Goal: Information Seeking & Learning: Learn about a topic

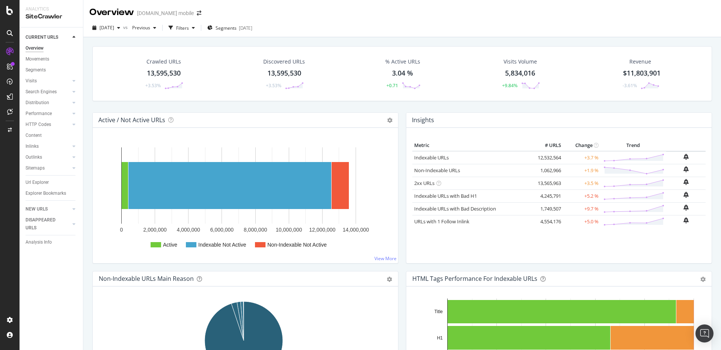
drag, startPoint x: 38, startPoint y: 185, endPoint x: 260, endPoint y: 349, distance: 276.0
click at [38, 185] on div "Url Explorer" at bounding box center [37, 182] width 23 height 8
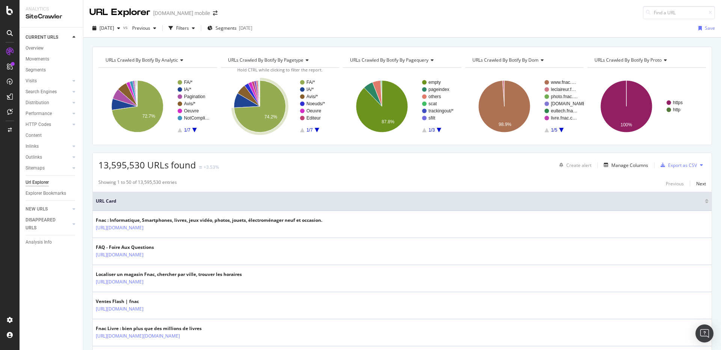
click at [231, 27] on span "Segments" at bounding box center [226, 28] width 21 height 6
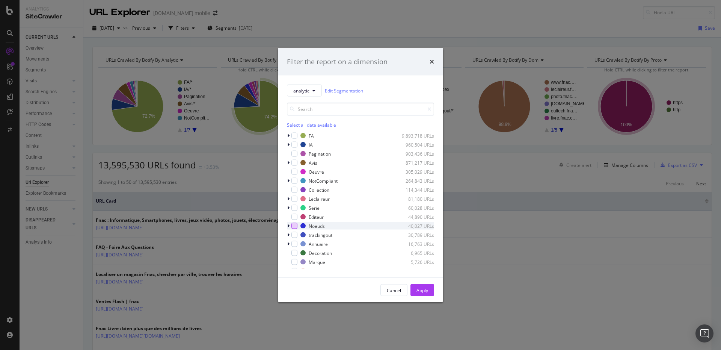
click at [292, 224] on div "modal" at bounding box center [294, 226] width 6 height 6
click at [293, 225] on div "modal" at bounding box center [294, 226] width 6 height 6
click at [287, 226] on icon "modal" at bounding box center [288, 225] width 2 height 5
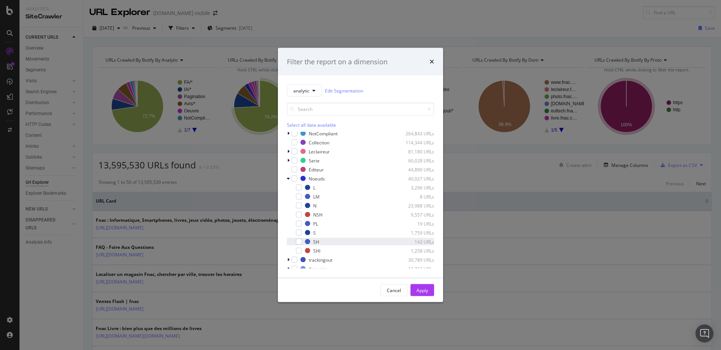
scroll to position [47, 0]
click at [298, 249] on div "modal" at bounding box center [299, 250] width 6 height 6
click at [415, 289] on button "Apply" at bounding box center [422, 290] width 24 height 12
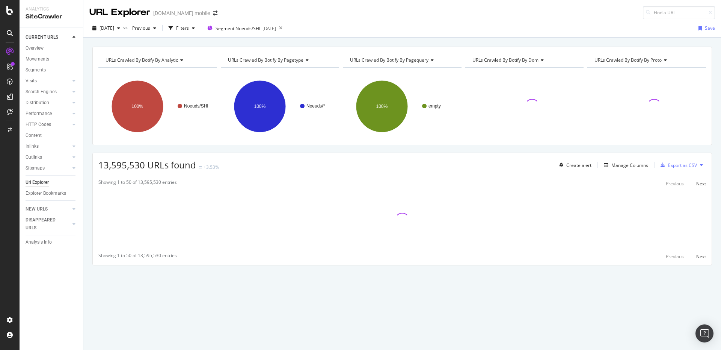
click at [216, 41] on div "URLs Crawled By Botify By analytic Chart (by Value) Table Expand Export as CSV …" at bounding box center [402, 47] width 638 height 18
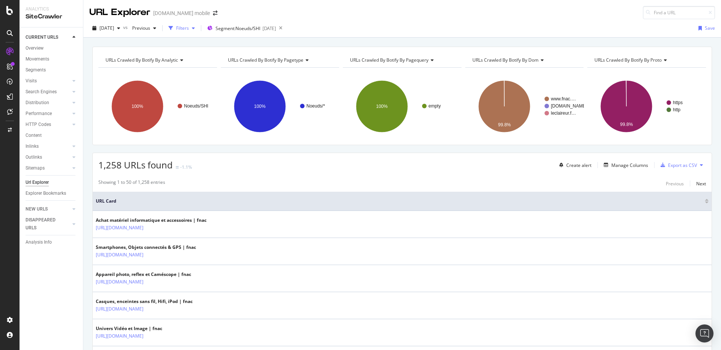
click at [198, 32] on div "Filters" at bounding box center [182, 28] width 32 height 11
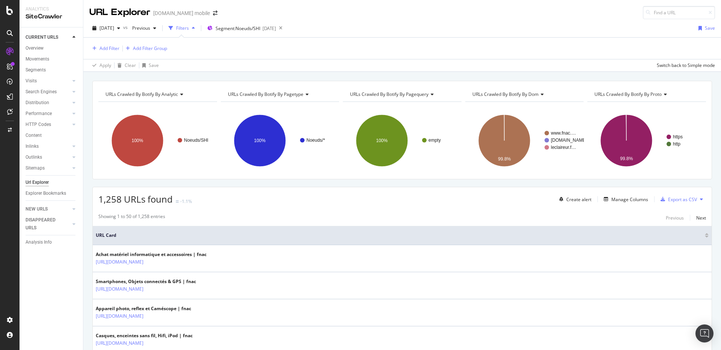
click at [106, 56] on div "Add Filter Add Filter Group" at bounding box center [402, 48] width 626 height 21
click at [104, 51] on div "Add Filter" at bounding box center [110, 48] width 20 height 6
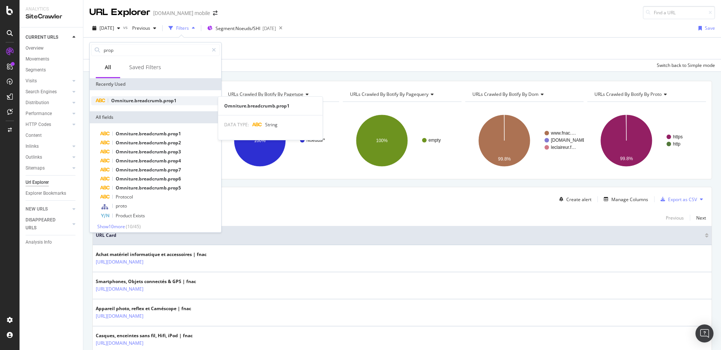
type input "prop"
click at [133, 99] on span "Omniture.breadcrumb.prop1" at bounding box center [143, 100] width 65 height 6
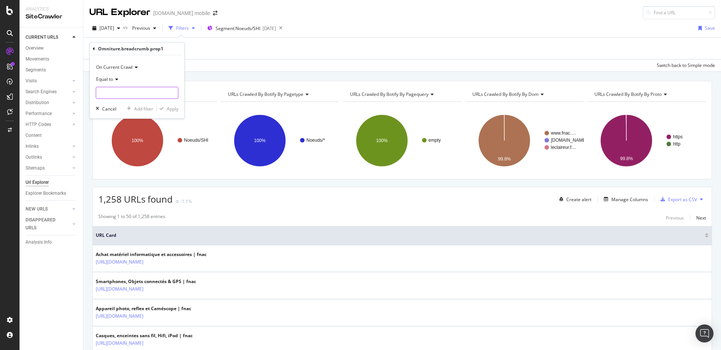
click at [114, 89] on input "text" at bounding box center [137, 93] width 82 height 12
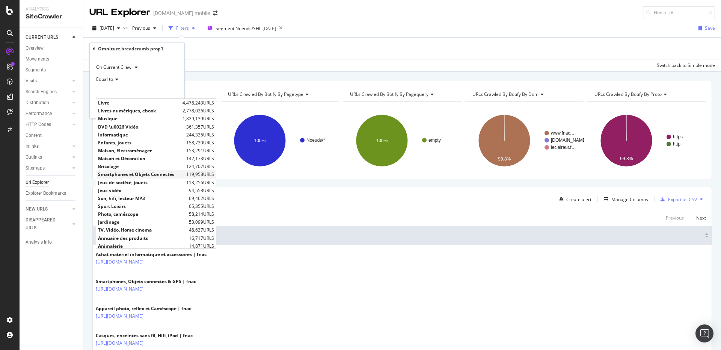
click at [130, 175] on span "Smartphones et Objets Connectés" at bounding box center [141, 174] width 86 height 6
type input "Smartphones et Objets Connectés"
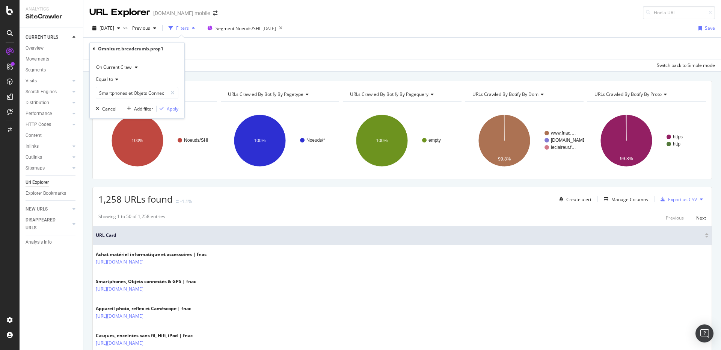
click at [172, 109] on div "Apply" at bounding box center [173, 109] width 12 height 6
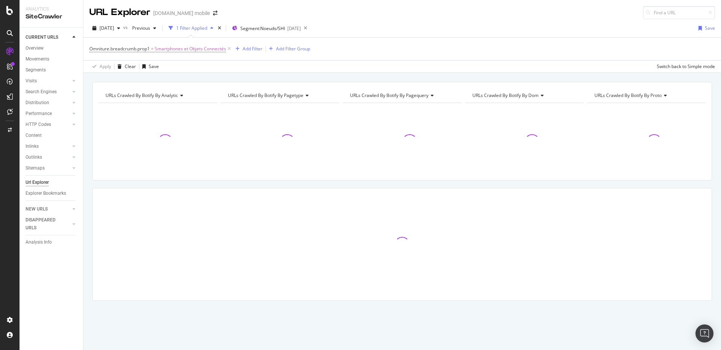
click at [236, 54] on div "Omniture.breadcrumb.prop1 = Smartphones et Objets Connectés Add Filter Add Filt…" at bounding box center [402, 49] width 626 height 23
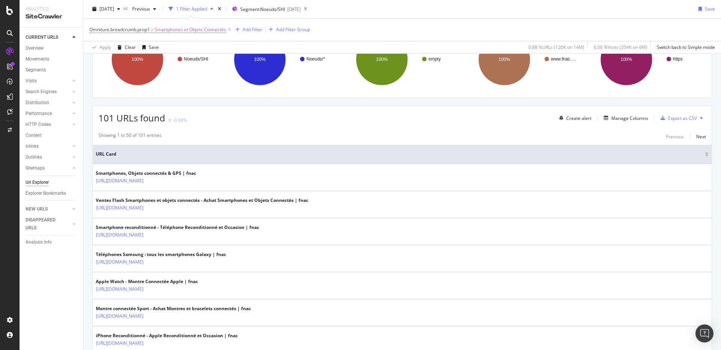
scroll to position [101, 0]
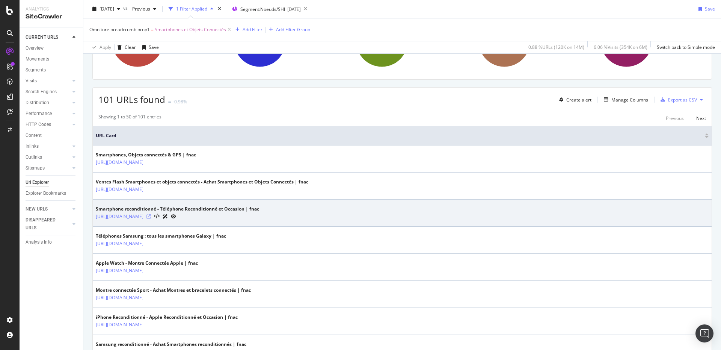
click at [151, 216] on icon at bounding box center [148, 216] width 5 height 5
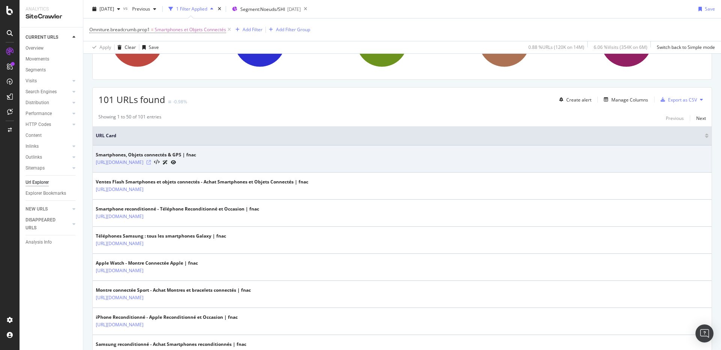
click at [151, 163] on icon at bounding box center [148, 162] width 5 height 5
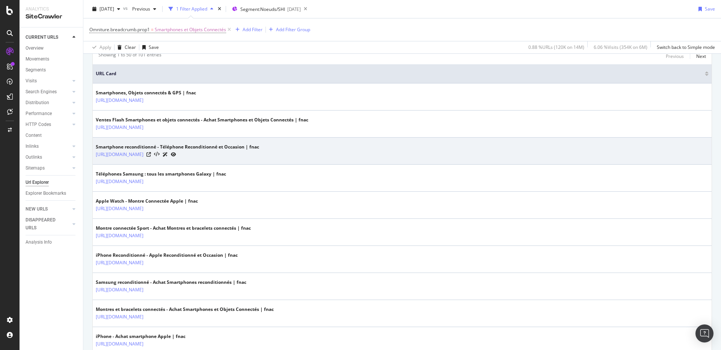
scroll to position [165, 0]
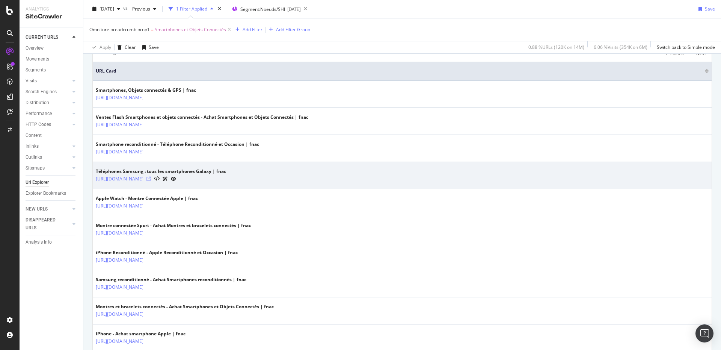
click at [151, 178] on icon at bounding box center [148, 178] width 5 height 5
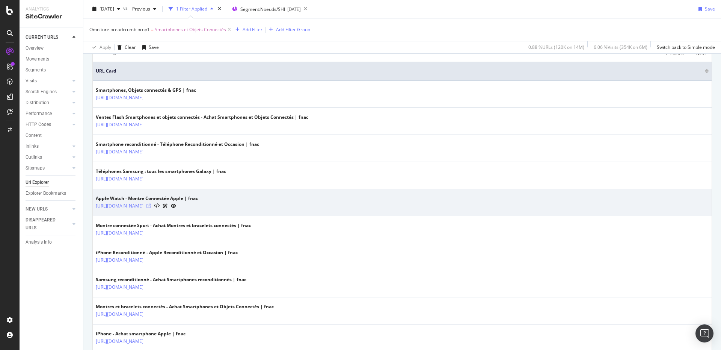
click at [151, 204] on icon at bounding box center [148, 206] width 5 height 5
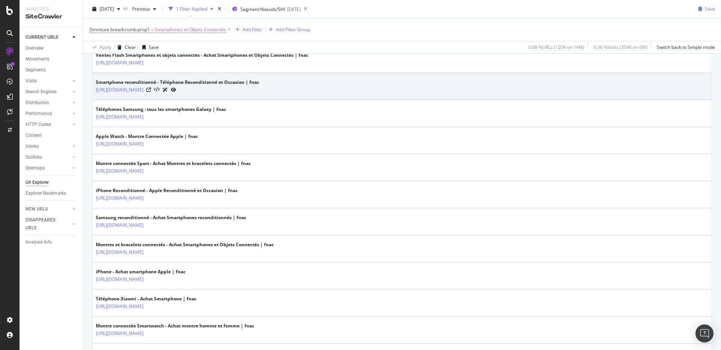
scroll to position [240, 0]
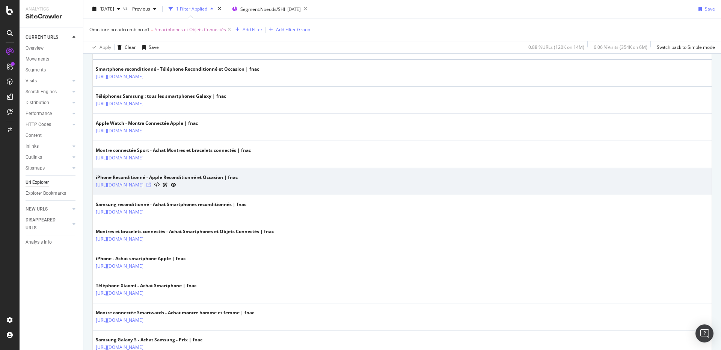
click at [151, 184] on icon at bounding box center [148, 184] width 5 height 5
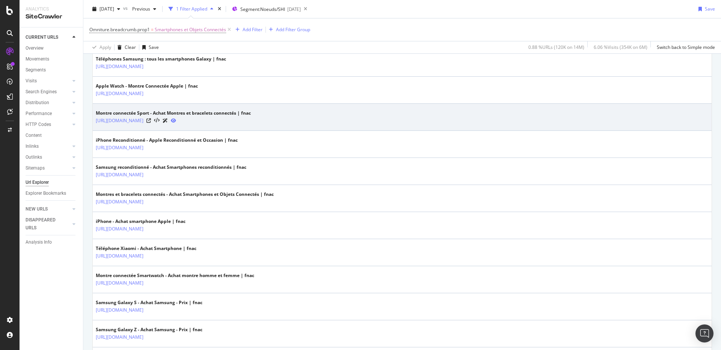
scroll to position [278, 0]
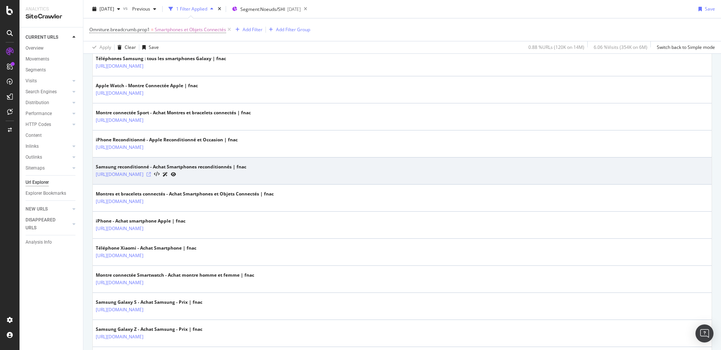
click at [151, 174] on icon at bounding box center [148, 174] width 5 height 5
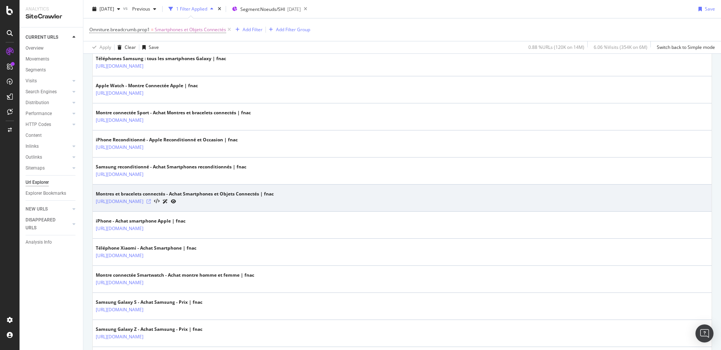
click at [151, 202] on icon at bounding box center [148, 201] width 5 height 5
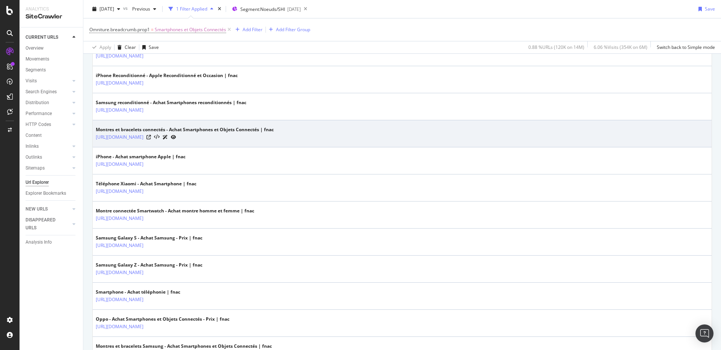
scroll to position [344, 0]
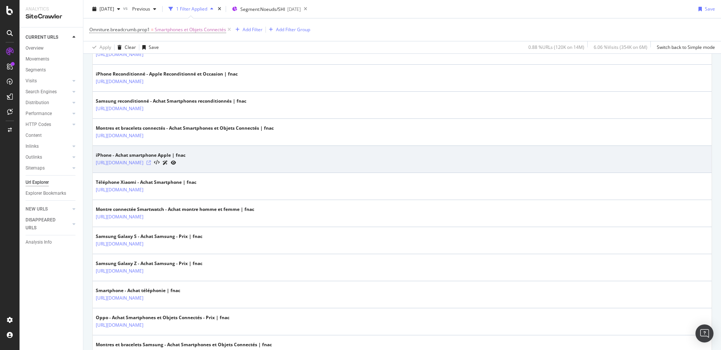
click at [151, 160] on icon at bounding box center [148, 162] width 5 height 5
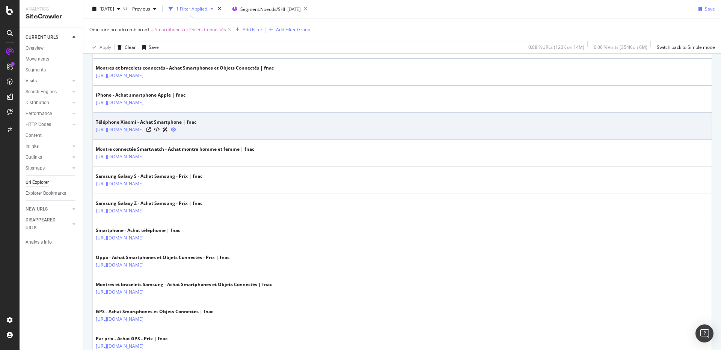
scroll to position [404, 0]
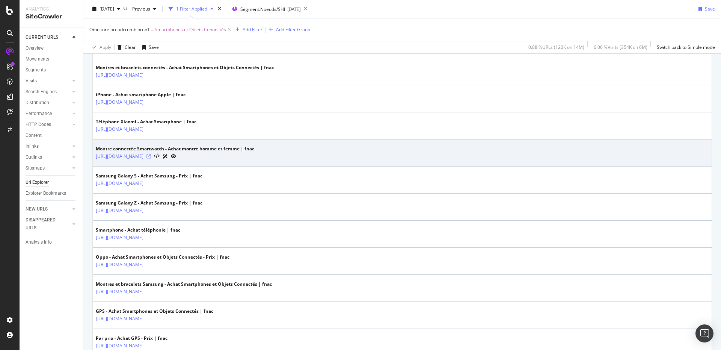
click at [151, 155] on icon at bounding box center [148, 156] width 5 height 5
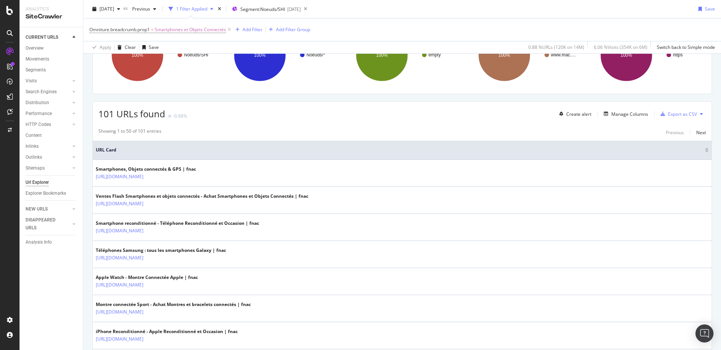
scroll to position [45, 0]
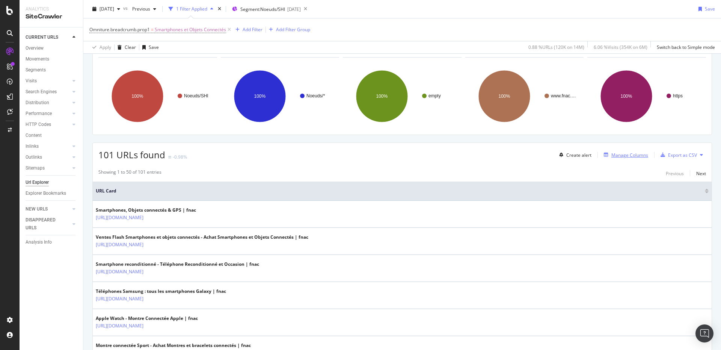
click at [611, 159] on button "Manage Columns" at bounding box center [624, 154] width 47 height 9
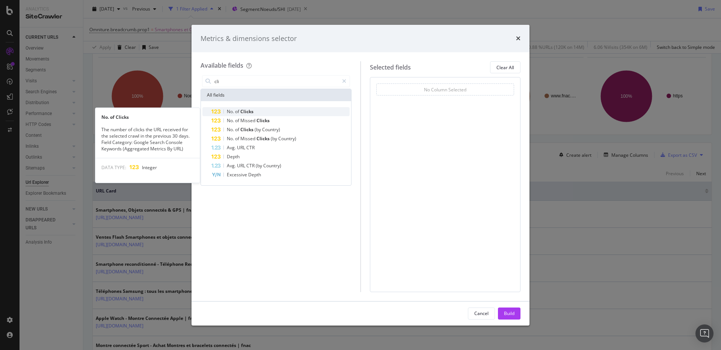
type input "cli"
click at [231, 112] on span "No." at bounding box center [231, 111] width 8 height 6
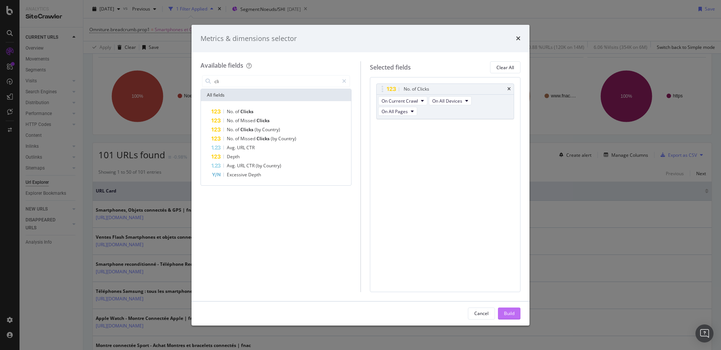
click at [504, 308] on div "Build" at bounding box center [509, 313] width 11 height 11
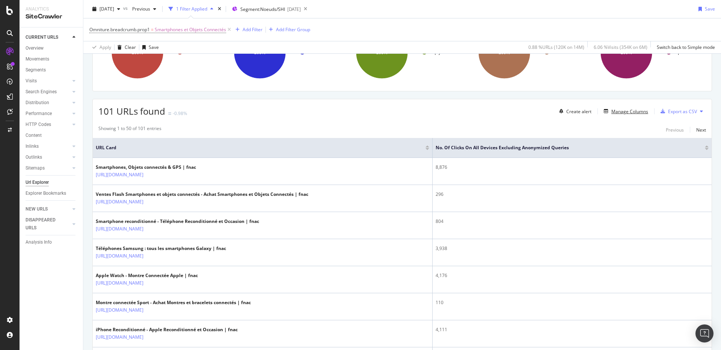
scroll to position [89, 0]
click at [705, 149] on div at bounding box center [707, 149] width 4 height 2
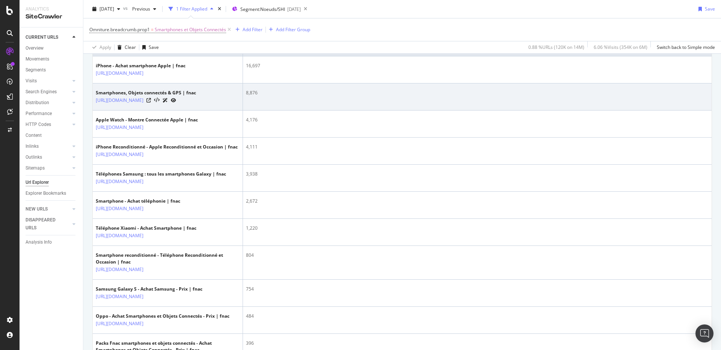
scroll to position [192, 0]
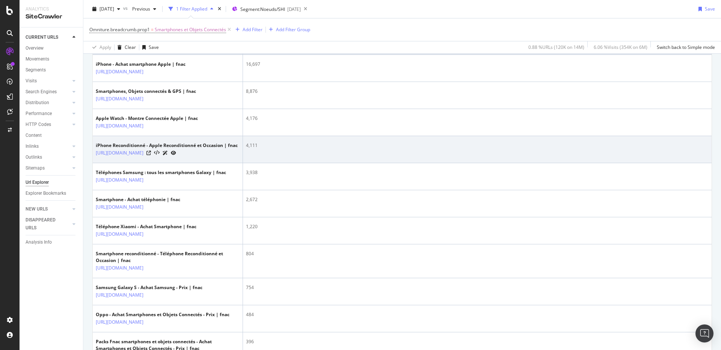
drag, startPoint x: 206, startPoint y: 179, endPoint x: 195, endPoint y: 158, distance: 23.5
click at [195, 158] on td "iPhone Reconditionné - Apple Reconditionné et Occasion | fnac https://www.fnac.…" at bounding box center [168, 149] width 150 height 27
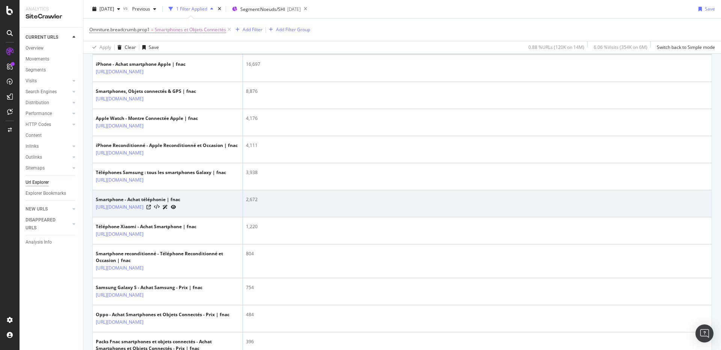
click at [180, 203] on div "Smartphone - Achat téléphonie | fnac" at bounding box center [138, 199] width 84 height 7
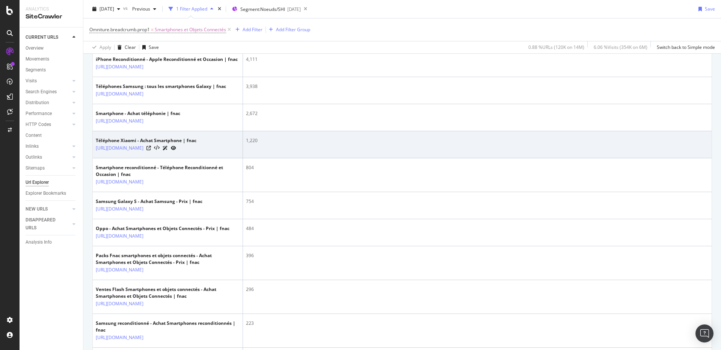
scroll to position [285, 0]
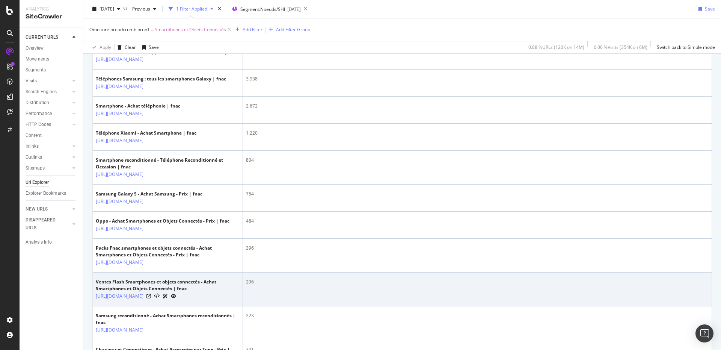
click at [270, 306] on td "296" at bounding box center [477, 289] width 469 height 34
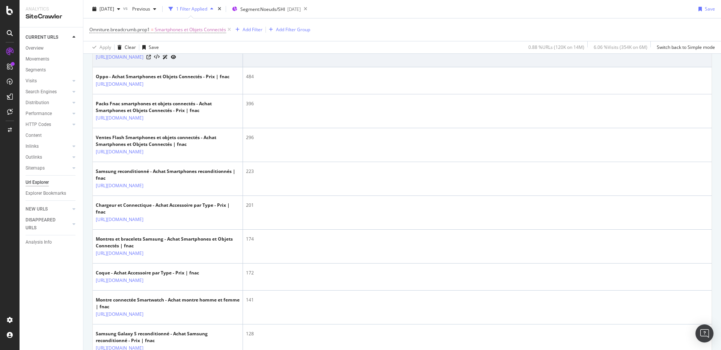
scroll to position [434, 0]
